Goal: Find specific page/section: Find specific page/section

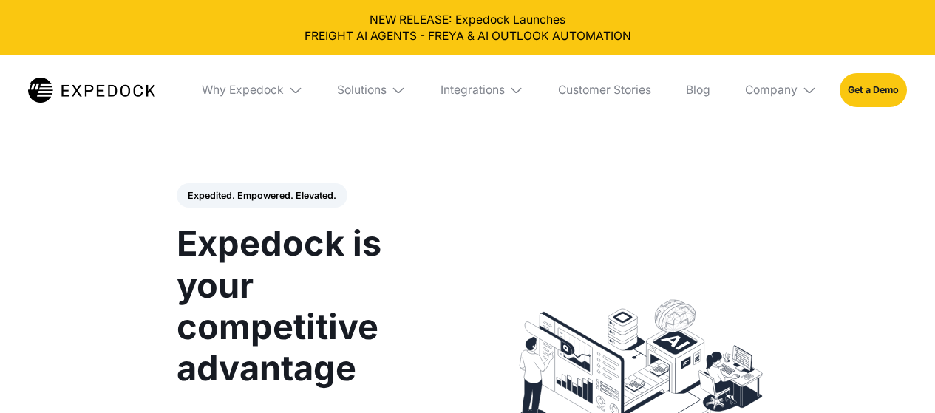
select select
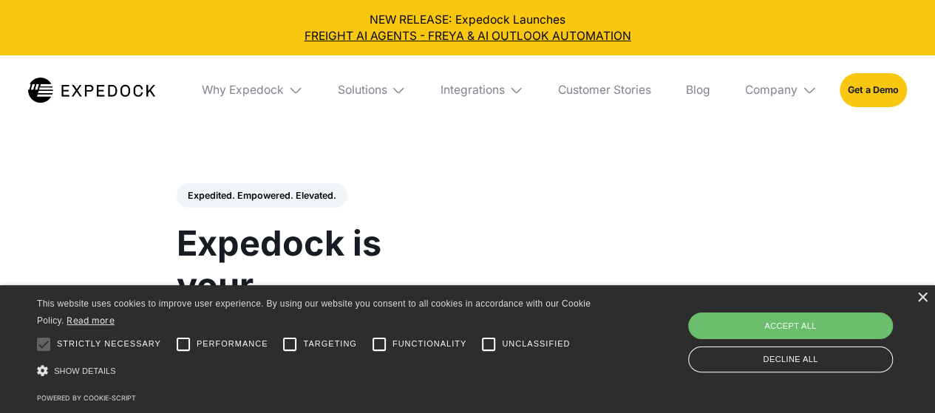
click at [807, 89] on img at bounding box center [809, 90] width 15 height 15
click at [46, 342] on div at bounding box center [44, 345] width 30 height 30
click at [182, 342] on input "Performance" at bounding box center [184, 345] width 30 height 30
checkbox input "false"
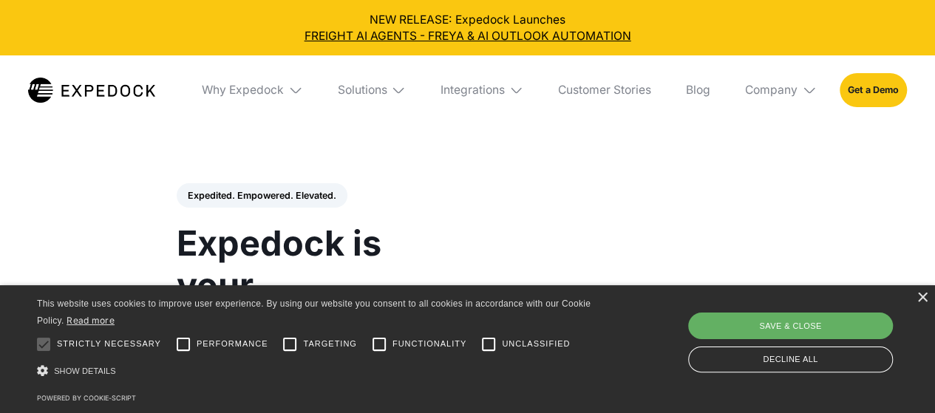
click at [784, 334] on div "Save & Close" at bounding box center [790, 326] width 205 height 27
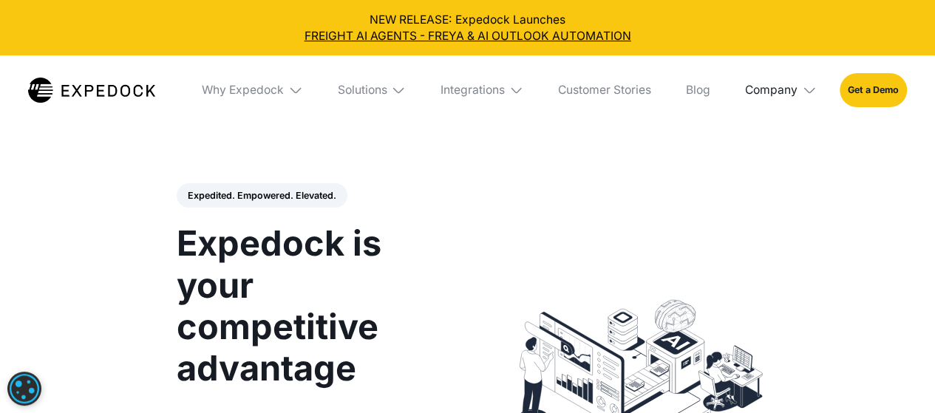
click at [788, 92] on div "Company" at bounding box center [771, 90] width 52 height 15
click at [745, 224] on link "Careers" at bounding box center [780, 219] width 95 height 38
select select
click at [787, 88] on div "Company" at bounding box center [771, 90] width 52 height 15
click at [747, 219] on link "Careers" at bounding box center [780, 219] width 95 height 38
